Goal: Register for event/course

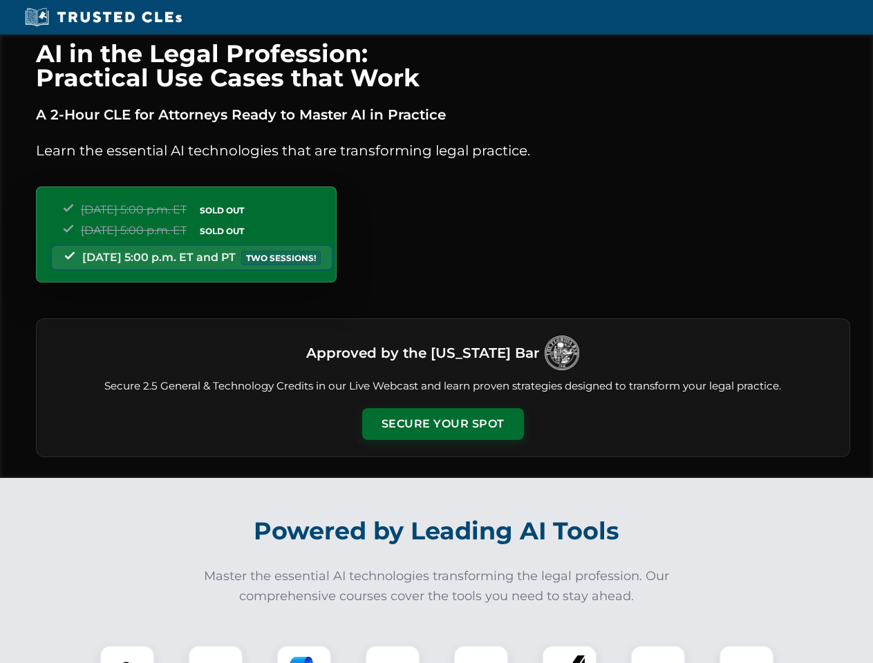
click at [442, 424] on button "Secure Your Spot" at bounding box center [443, 424] width 162 height 32
click at [127, 654] on img at bounding box center [127, 673] width 40 height 40
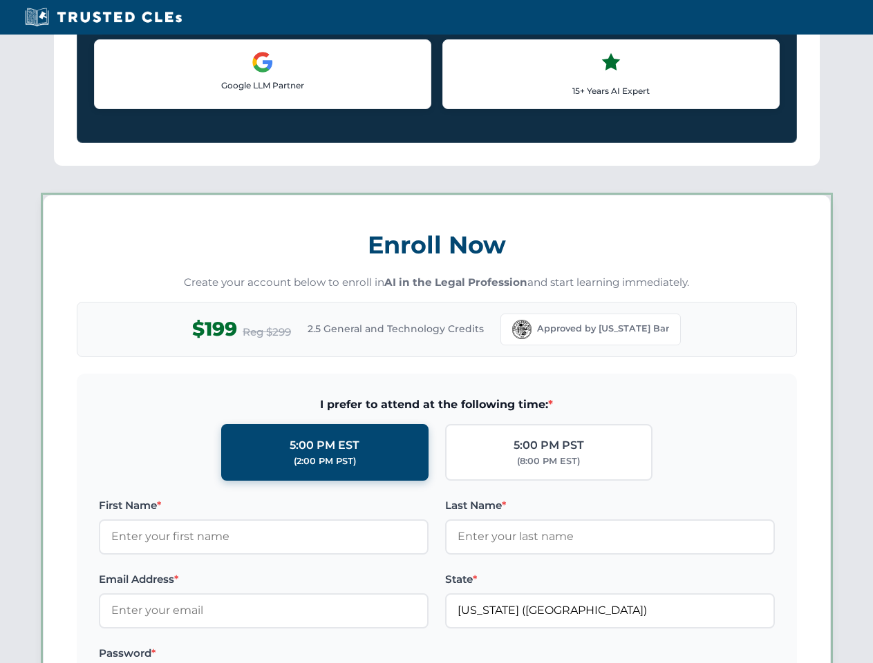
click at [304, 654] on label "Password *" at bounding box center [264, 653] width 330 height 17
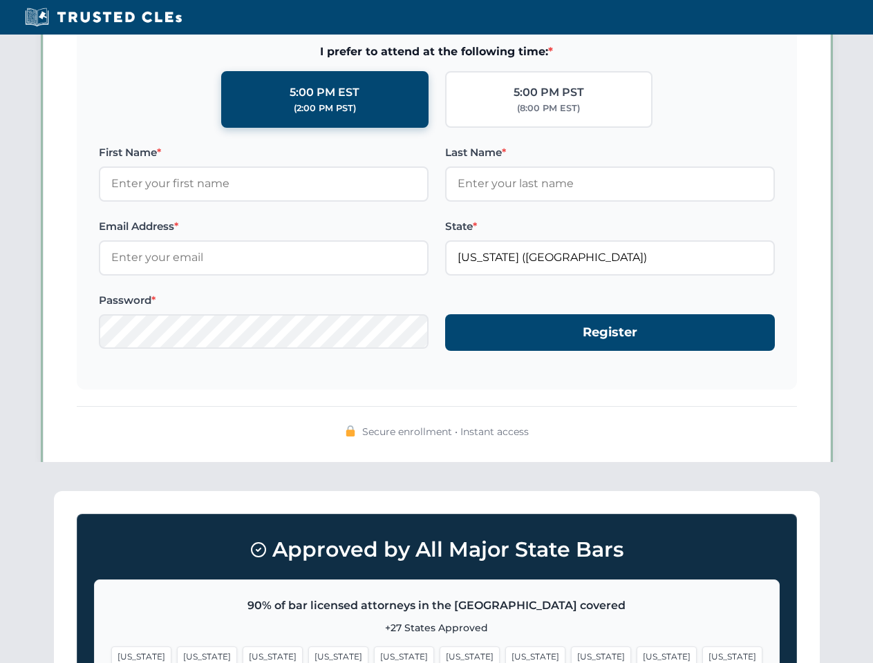
click at [636, 654] on span "[US_STATE]" at bounding box center [666, 657] width 60 height 20
